Goal: Book appointment/travel/reservation

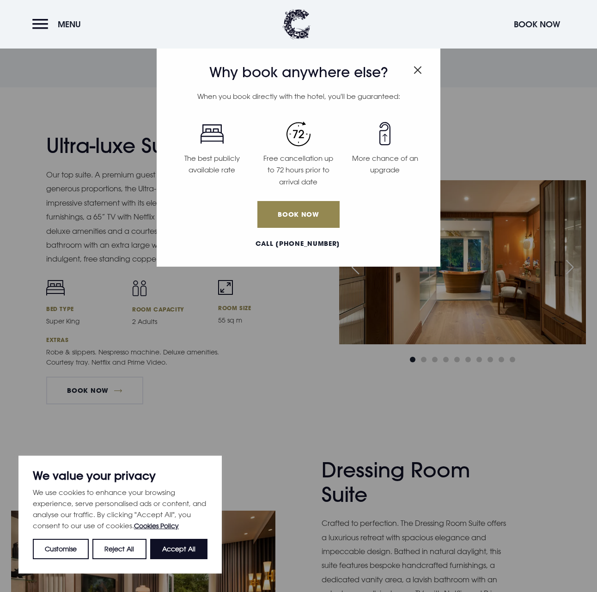
scroll to position [1248, 0]
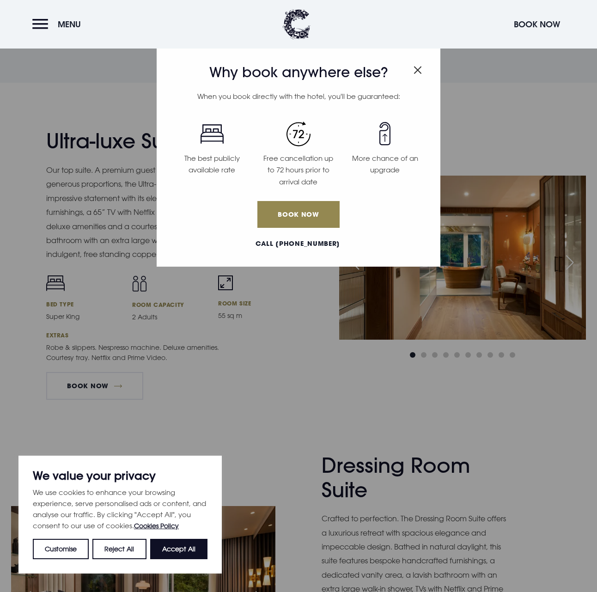
click at [420, 66] on img "Close modal" at bounding box center [418, 70] width 8 height 8
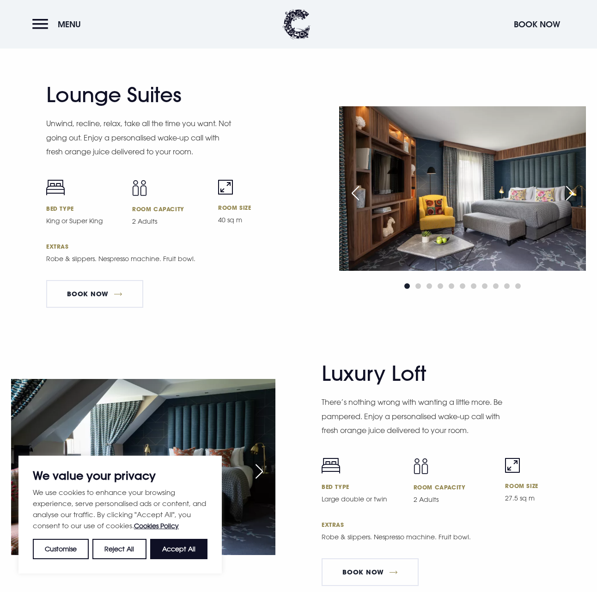
scroll to position [1988, 0]
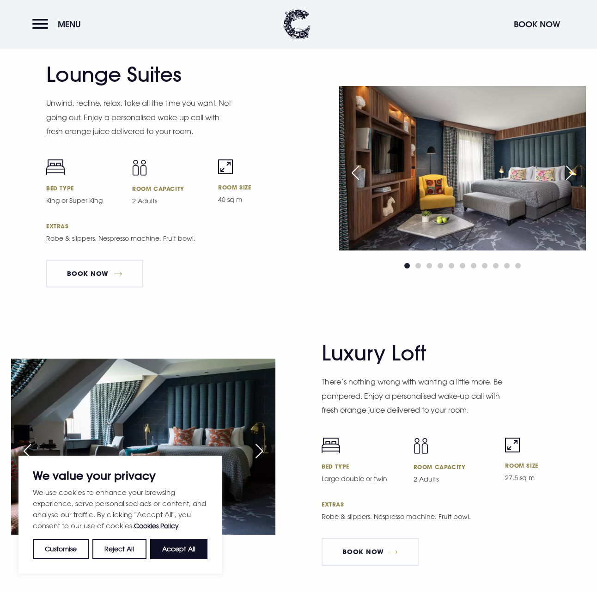
drag, startPoint x: 365, startPoint y: 357, endPoint x: 405, endPoint y: 356, distance: 39.8
click at [405, 356] on h2 "Luxury Loft" at bounding box center [412, 353] width 180 height 25
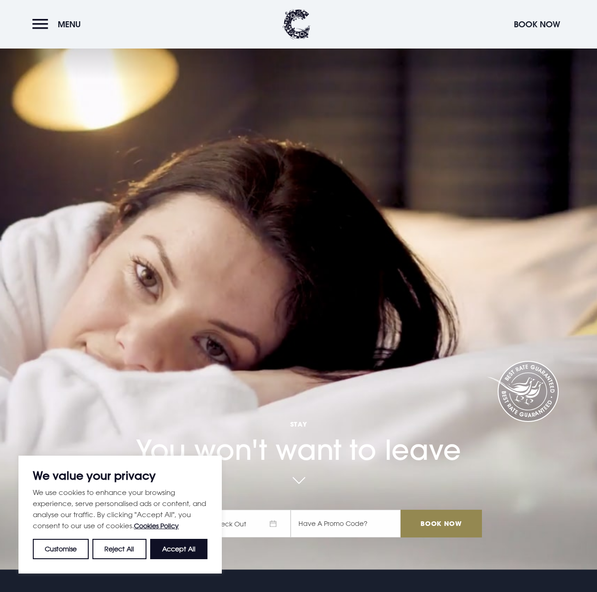
scroll to position [0, 0]
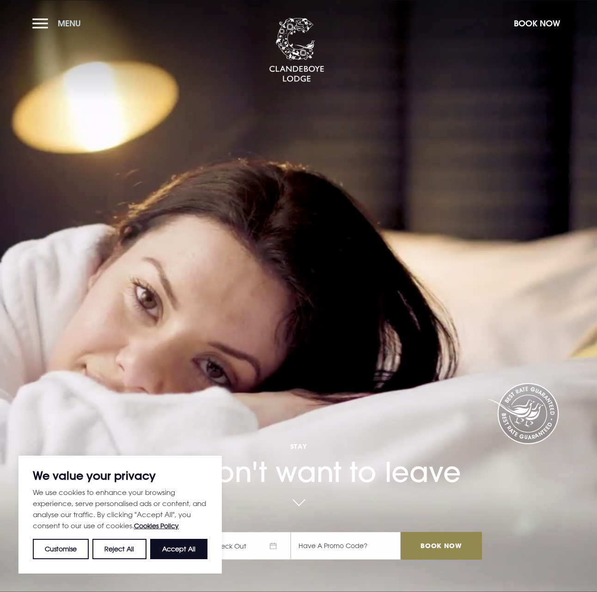
click at [59, 23] on span "Menu" at bounding box center [69, 23] width 23 height 11
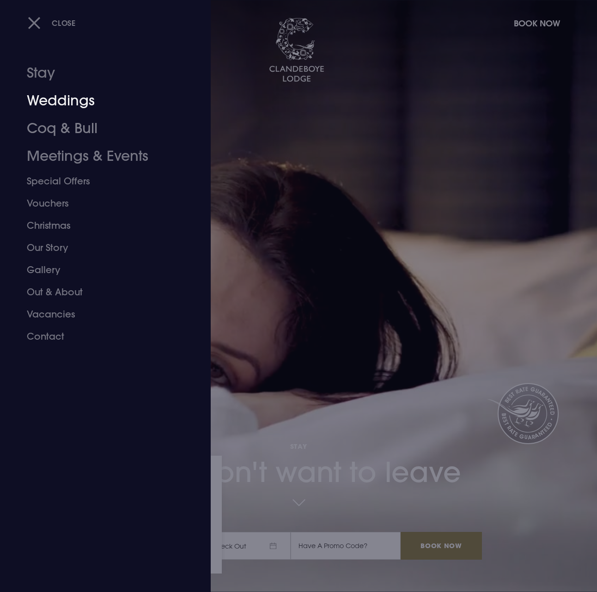
drag, startPoint x: 74, startPoint y: 106, endPoint x: 140, endPoint y: 125, distance: 68.0
click at [74, 106] on link "Weddings" at bounding box center [99, 101] width 145 height 28
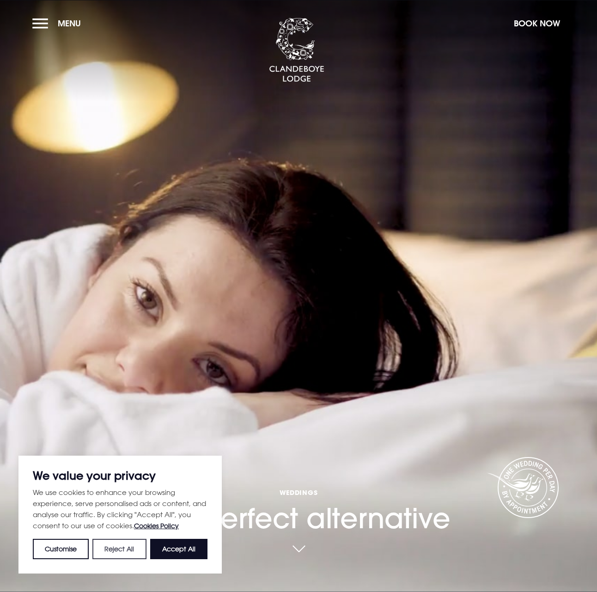
click at [120, 553] on button "Reject All" at bounding box center [119, 549] width 54 height 20
